Goal: Communication & Community: Answer question/provide support

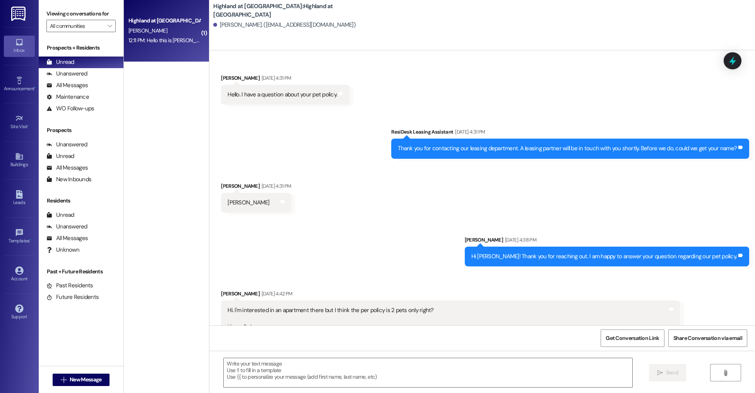
scroll to position [2799, 0]
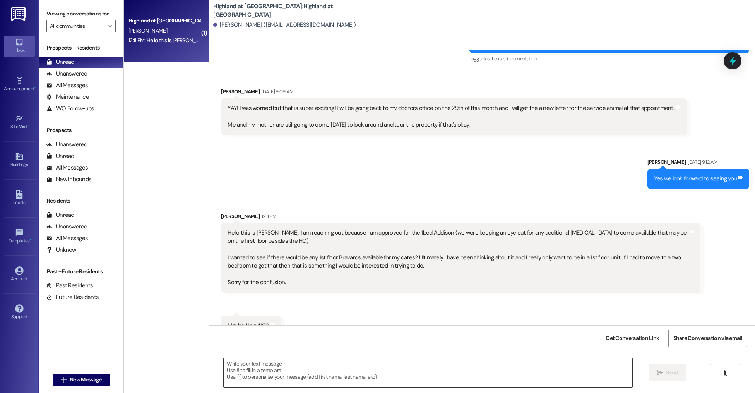
click at [308, 366] on textarea at bounding box center [428, 372] width 409 height 29
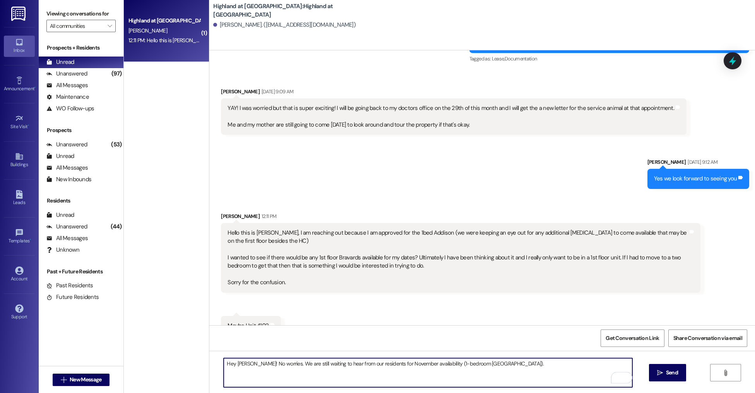
click at [495, 365] on textarea "Hey [PERSON_NAME]! No worries. We are still waiting to hear from our residents …" at bounding box center [428, 372] width 409 height 29
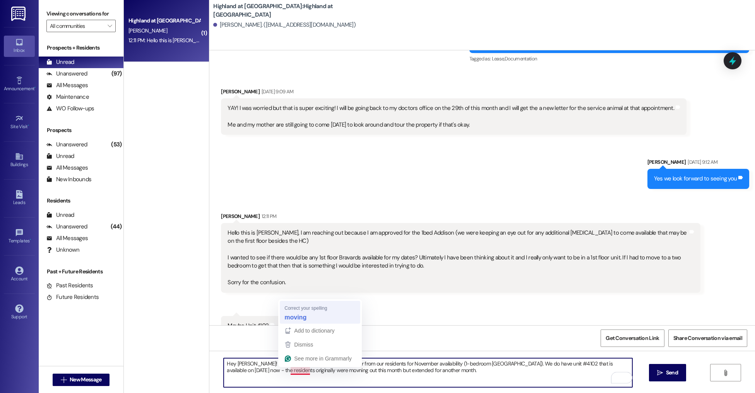
type textarea "Hey [PERSON_NAME]! No worries. We are still waiting to hear from our residents …"
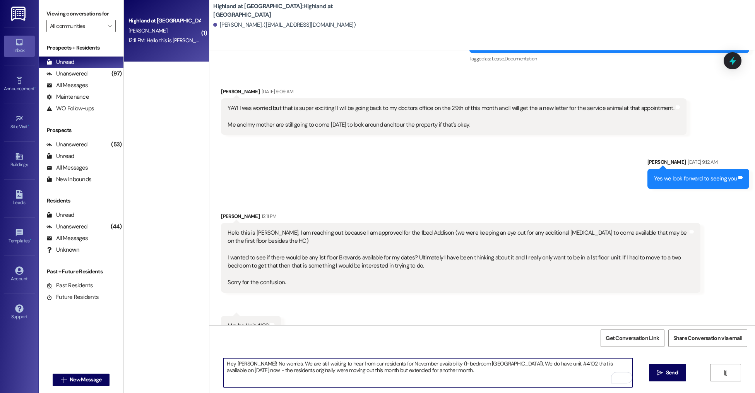
click at [430, 373] on textarea "Hey [PERSON_NAME]! No worries. We are still waiting to hear from our residents …" at bounding box center [428, 372] width 409 height 29
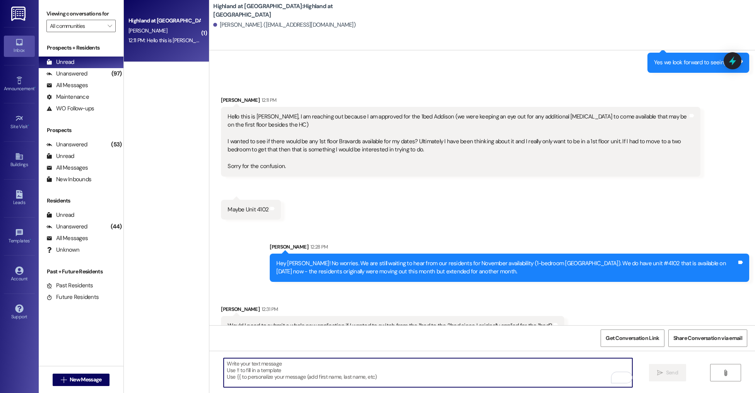
scroll to position [2916, 0]
click at [292, 365] on textarea "To enrich screen reader interactions, please activate Accessibility in Grammarl…" at bounding box center [428, 372] width 409 height 29
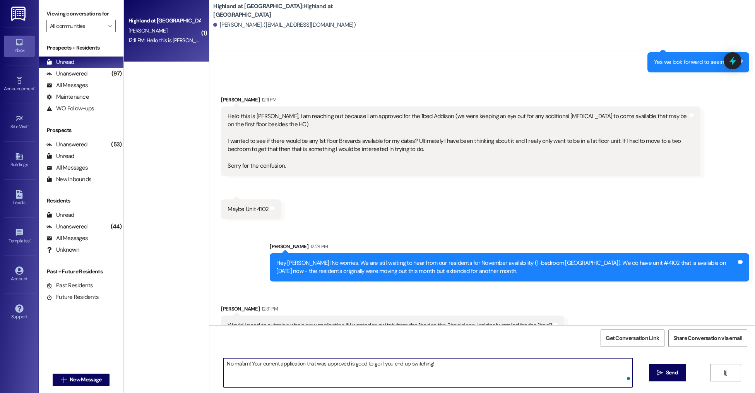
type textarea "No ma'am! Your current application that was approved is good to go if you end u…"
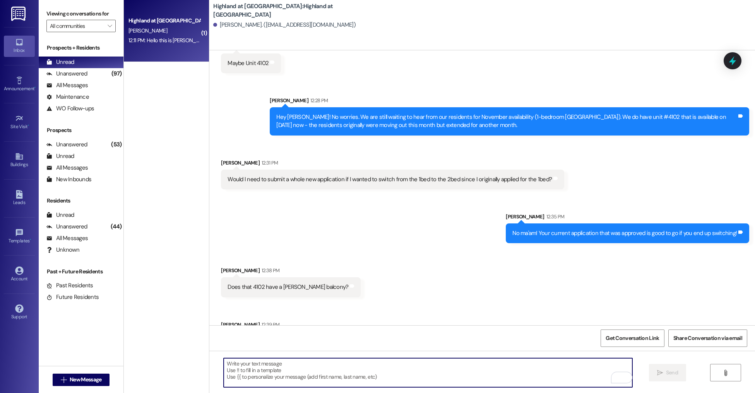
scroll to position [3078, 0]
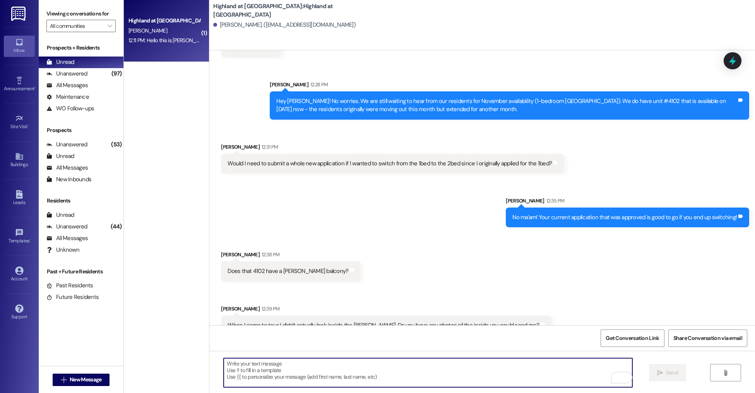
click at [254, 374] on textarea "To enrich screen reader interactions, please activate Accessibility in Grammarl…" at bounding box center [428, 372] width 409 height 29
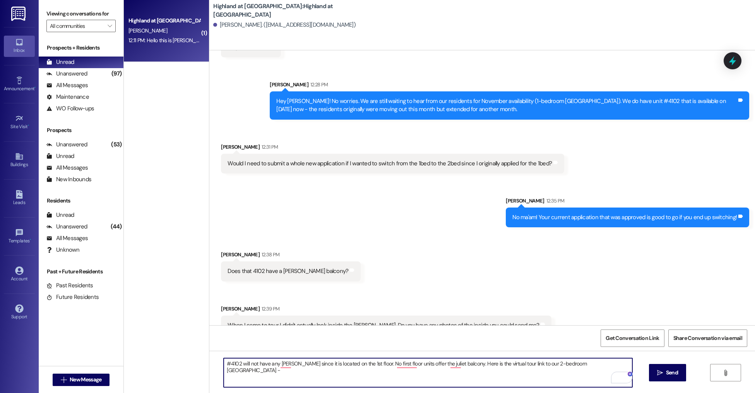
paste textarea "[URL][DOMAIN_NAME]"
type textarea "#4102 will not have any [PERSON_NAME] since it is located on the 1st floor. No …"
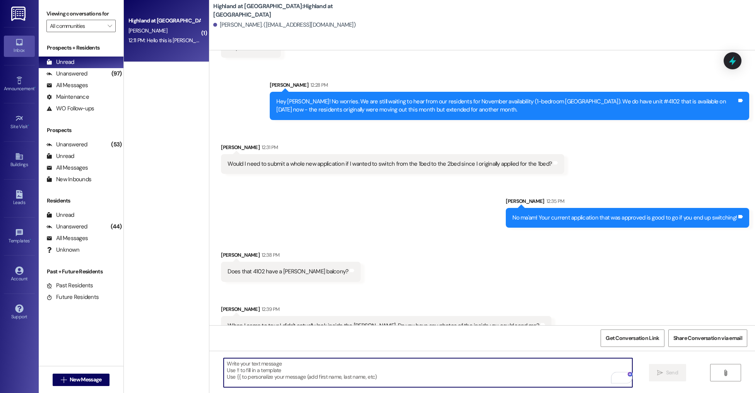
scroll to position [3140, 0]
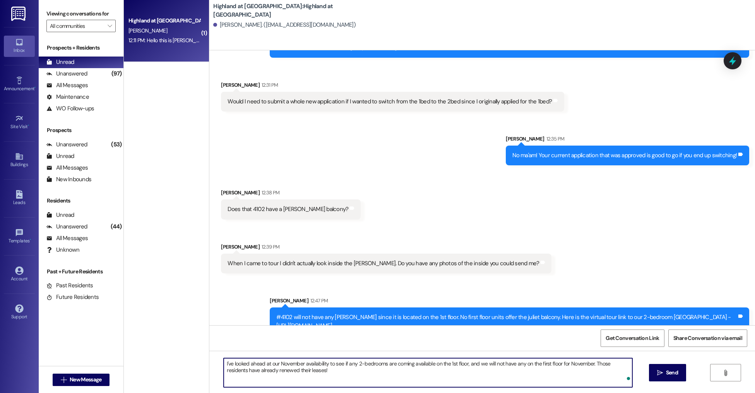
type textarea "I've looked ahead at our November availability to see if any 2-bedrooms are com…"
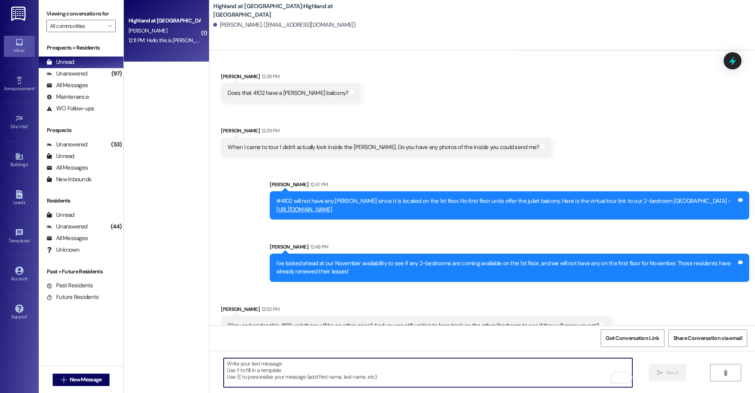
scroll to position [3256, 0]
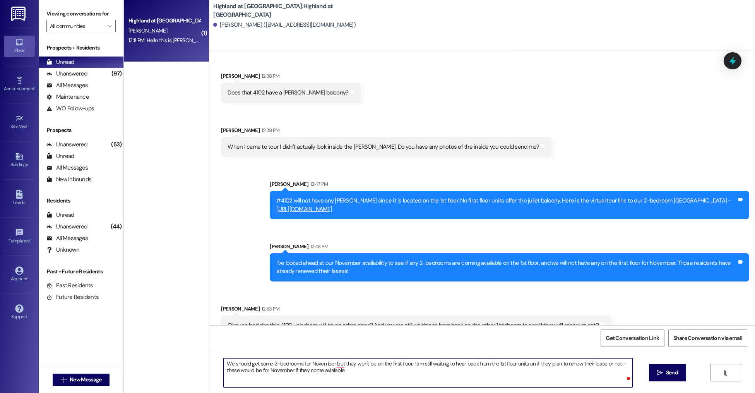
type textarea "We should get some 2-bedrooms for November but they won't be on the first floor…"
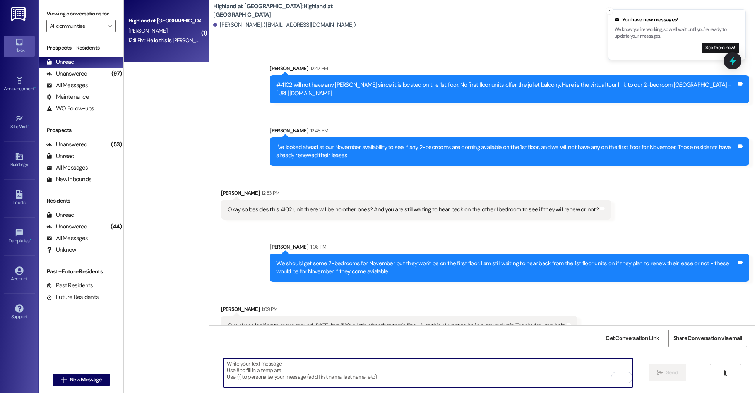
scroll to position [3372, 0]
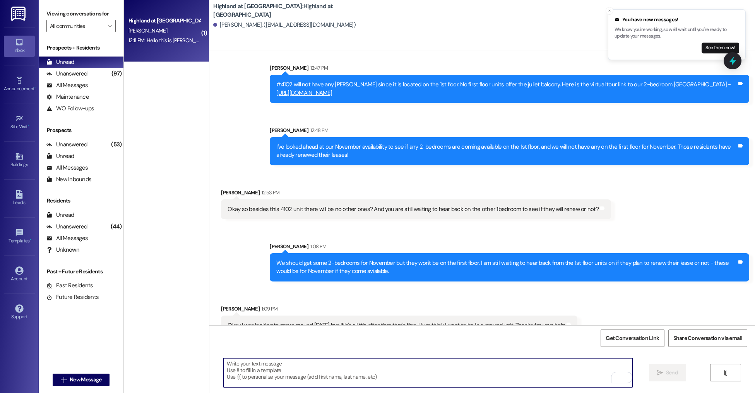
click at [288, 369] on textarea "To enrich screen reader interactions, please activate Accessibility in Grammarl…" at bounding box center [428, 372] width 409 height 29
type textarea "T"
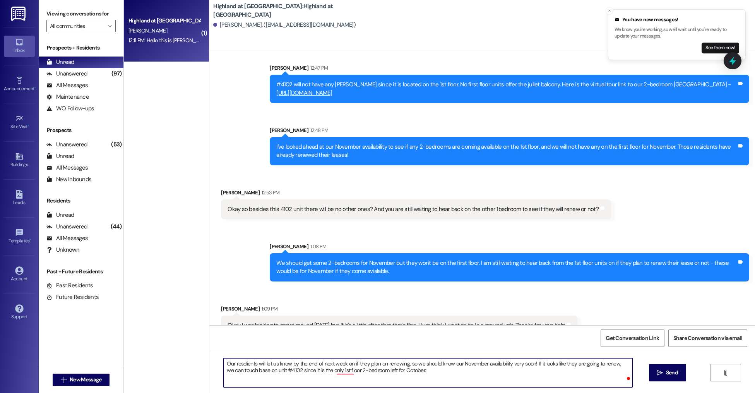
type textarea "Our resdients will let us know by the end of next week on if they plan on renew…"
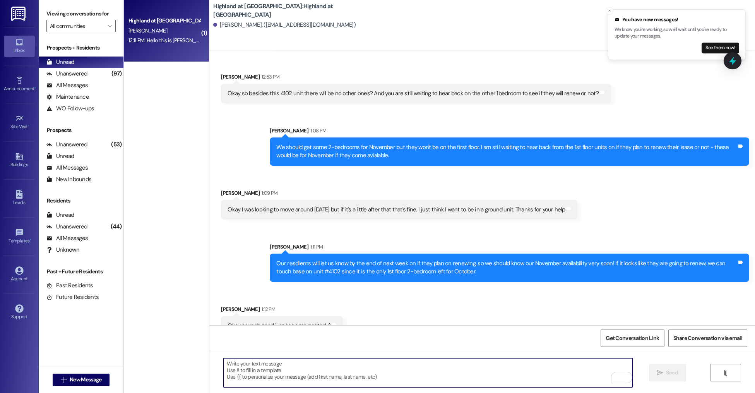
scroll to position [3489, 0]
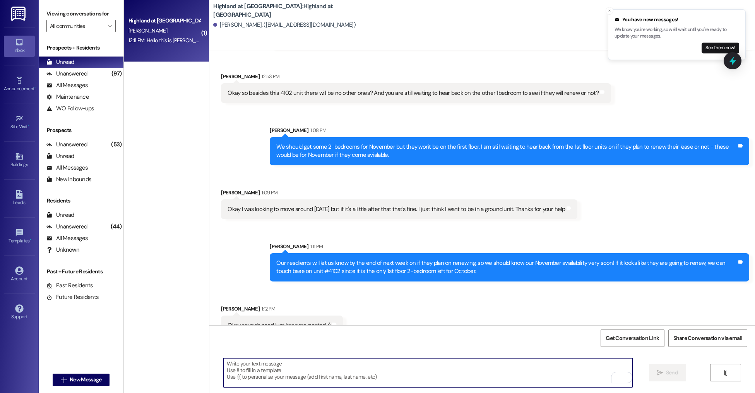
click at [328, 376] on textarea "To enrich screen reader interactions, please activate Accessibility in Grammarl…" at bounding box center [428, 372] width 409 height 29
type textarea "I will!!"
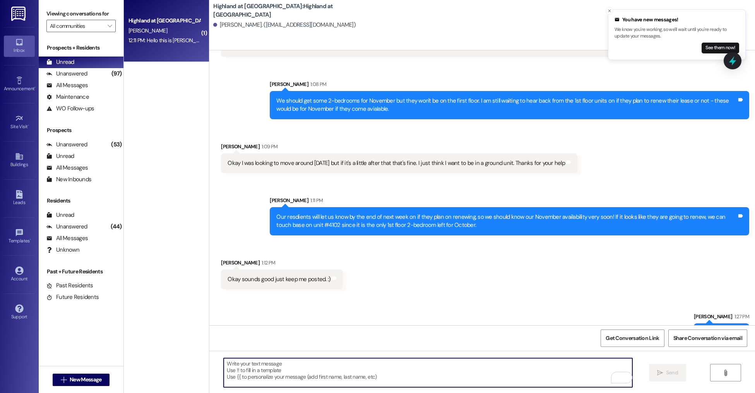
scroll to position [3542, 0]
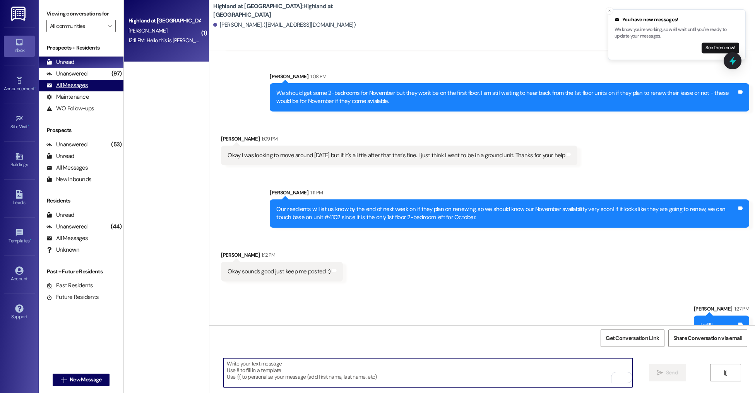
click at [79, 83] on div "All Messages" at bounding box center [66, 85] width 41 height 8
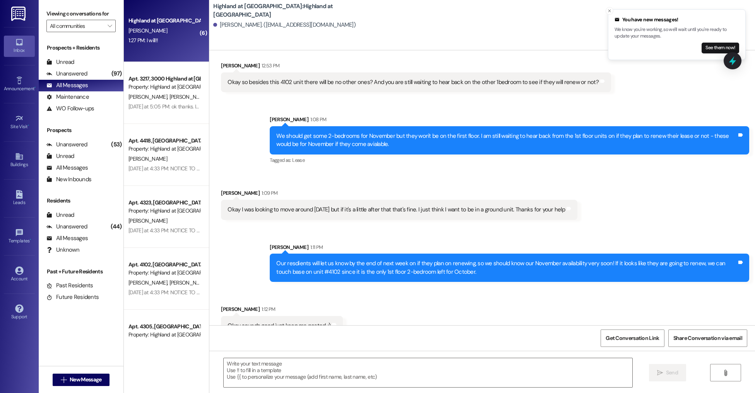
scroll to position [3555, 0]
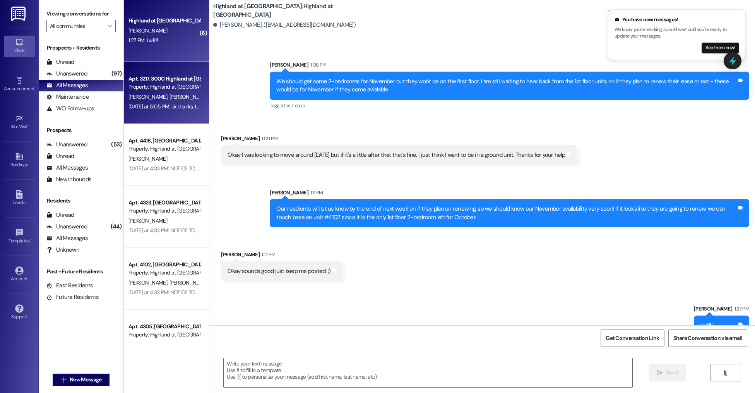
click at [155, 119] on div "Apt. 3217, 3000 Highland at [GEOGRAPHIC_DATA] Property: [GEOGRAPHIC_DATA] at [G…" at bounding box center [166, 93] width 85 height 62
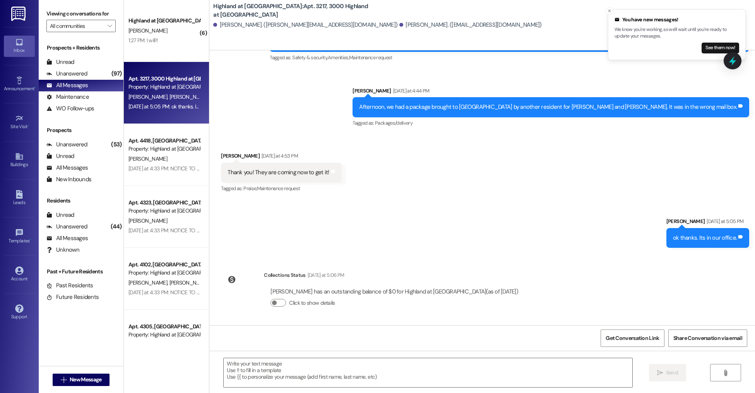
scroll to position [3185, 0]
